Goal: Task Accomplishment & Management: Manage account settings

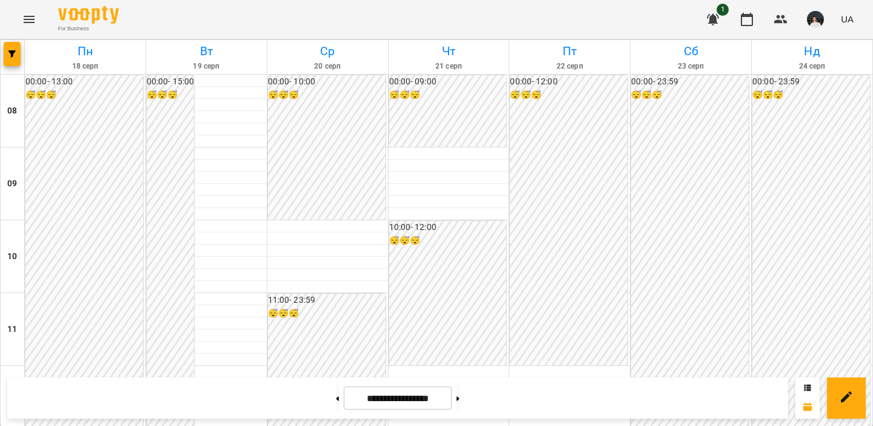
scroll to position [375, 0]
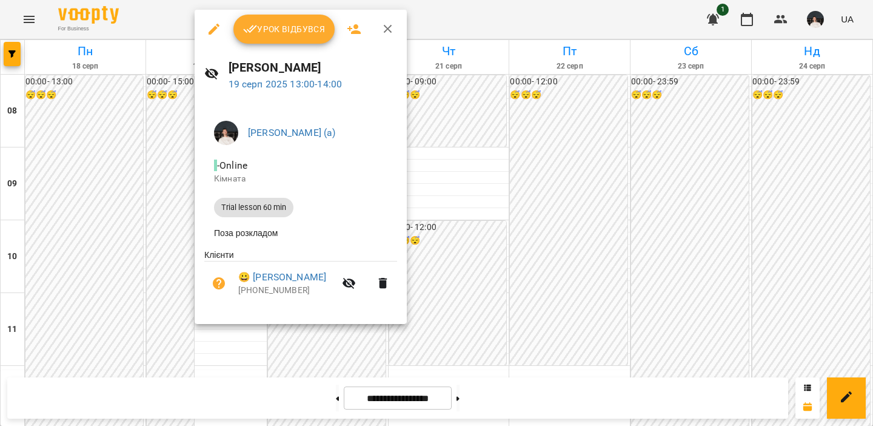
click at [265, 38] on button "Урок відбувся" at bounding box center [284, 29] width 102 height 29
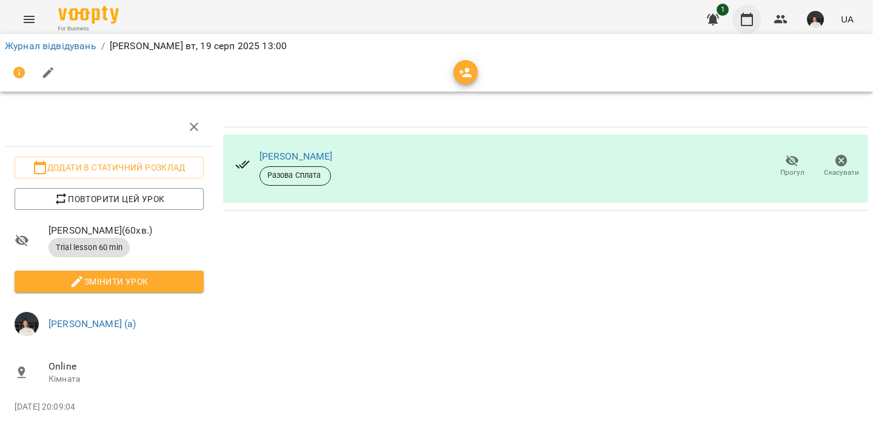
click at [744, 28] on button "button" at bounding box center [746, 19] width 29 height 29
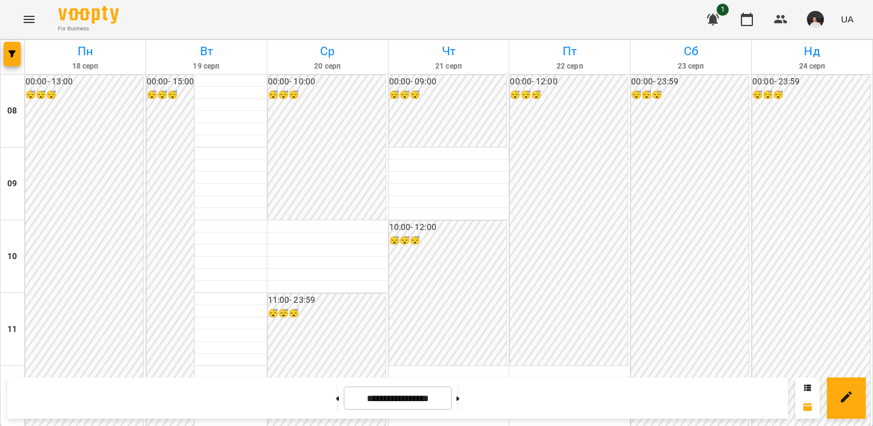
scroll to position [469, 0]
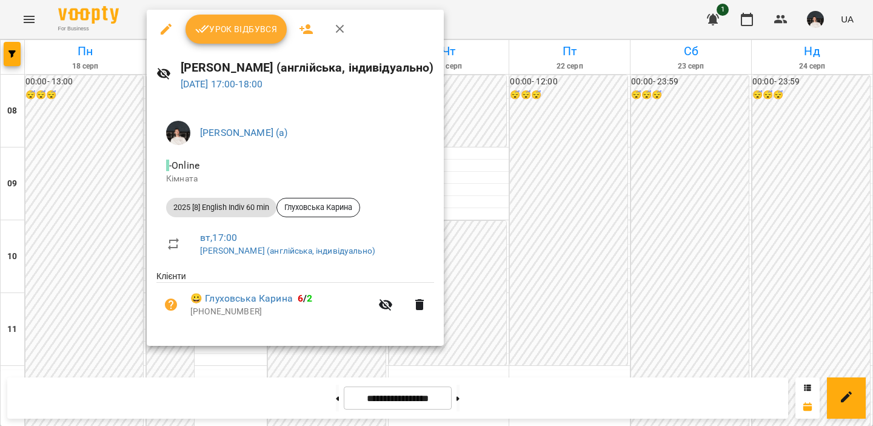
click at [233, 27] on span "Урок відбувся" at bounding box center [236, 29] width 82 height 15
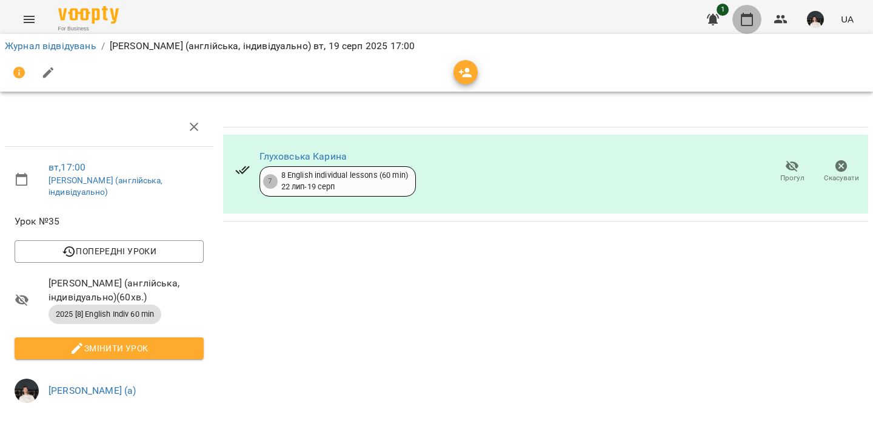
click at [744, 13] on icon "button" at bounding box center [747, 19] width 12 height 13
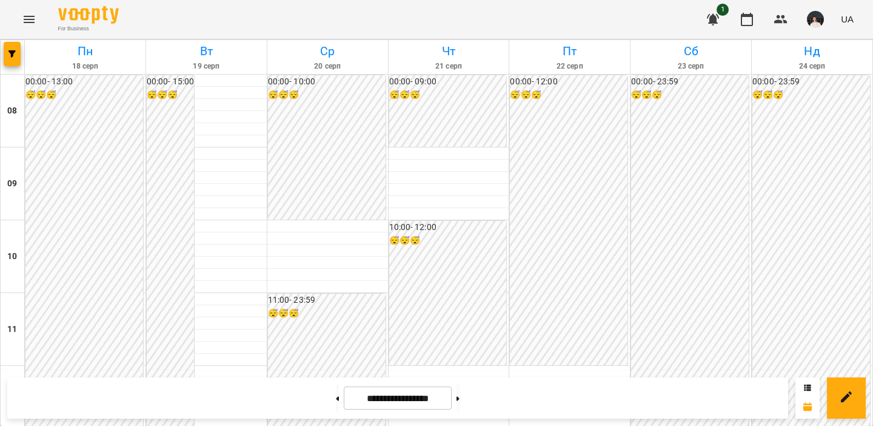
scroll to position [33, 0]
